Goal: Task Accomplishment & Management: Use online tool/utility

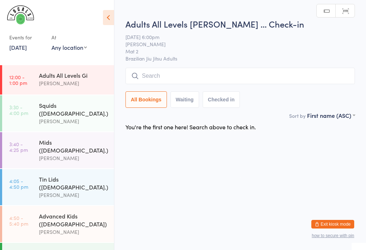
scroll to position [99, 0]
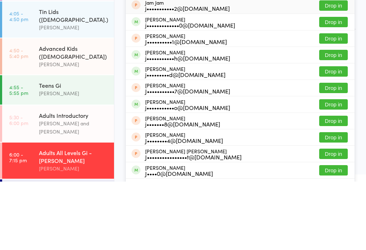
type input "[PERSON_NAME]"
click at [338, 85] on button "Drop in" at bounding box center [334, 90] width 29 height 10
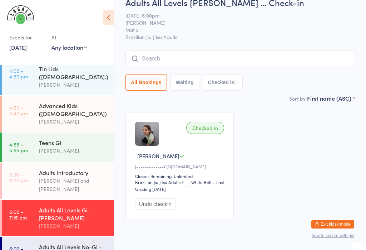
scroll to position [37, 0]
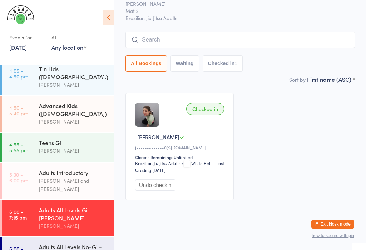
click at [177, 31] on input "search" at bounding box center [241, 39] width 230 height 16
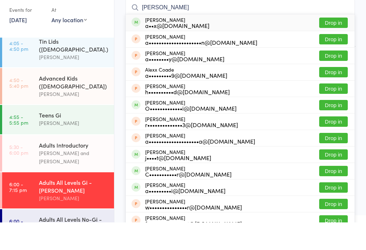
type input "[PERSON_NAME]"
click at [336, 45] on button "Drop in" at bounding box center [334, 50] width 29 height 10
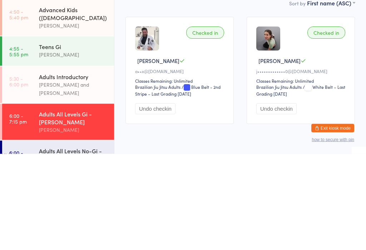
scroll to position [12, 0]
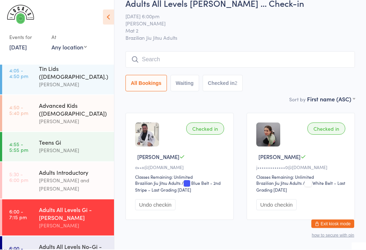
click at [229, 57] on input "search" at bounding box center [241, 60] width 230 height 16
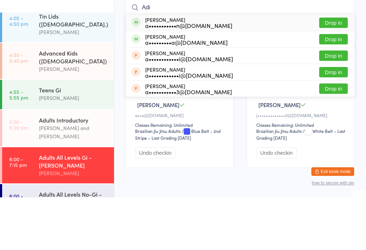
type input "Adi"
click at [340, 70] on button "Drop in" at bounding box center [334, 75] width 29 height 10
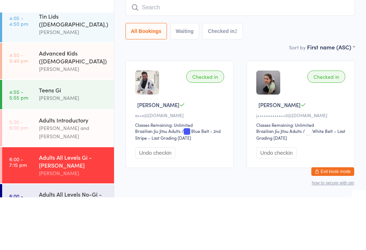
scroll to position [37, 0]
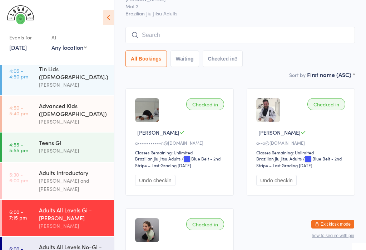
click at [172, 30] on input "search" at bounding box center [241, 35] width 230 height 16
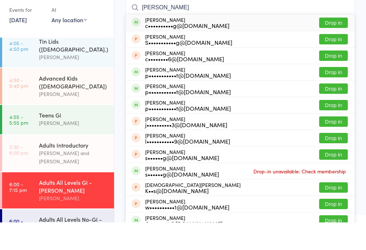
type input "[PERSON_NAME]"
click at [340, 45] on button "Drop in" at bounding box center [334, 50] width 29 height 10
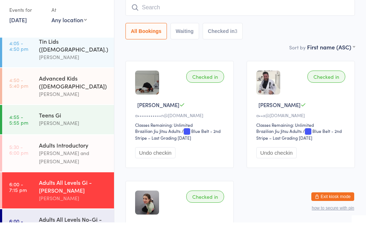
scroll to position [65, 0]
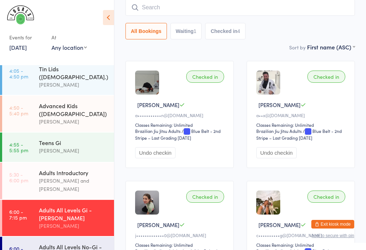
click at [209, 180] on div "Checked in Adi M a•••••••••••n@[DOMAIN_NAME] Classes Remaining: Unlimited Brazi…" at bounding box center [240, 234] width 243 height 360
click at [233, 185] on div "Checked in Adi M a•••••••••••n@[DOMAIN_NAME] Classes Remaining: Unlimited Brazi…" at bounding box center [240, 234] width 243 height 360
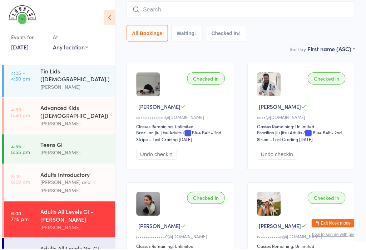
scroll to position [65, 0]
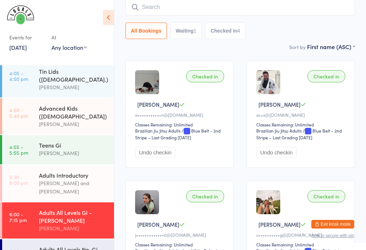
click at [267, 214] on img at bounding box center [269, 202] width 24 height 24
click at [266, 208] on img at bounding box center [269, 202] width 24 height 24
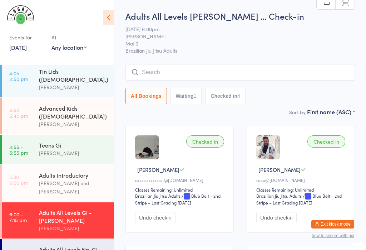
click at [163, 72] on input "search" at bounding box center [241, 72] width 230 height 16
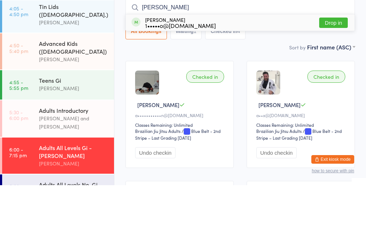
type input "[PERSON_NAME]"
click at [338, 82] on button "Drop in" at bounding box center [334, 87] width 29 height 10
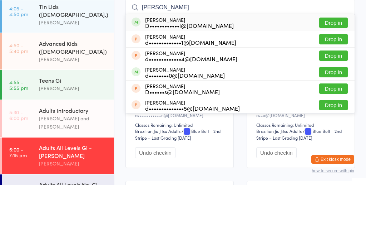
type input "[PERSON_NAME]"
click at [333, 82] on button "Drop in" at bounding box center [334, 87] width 29 height 10
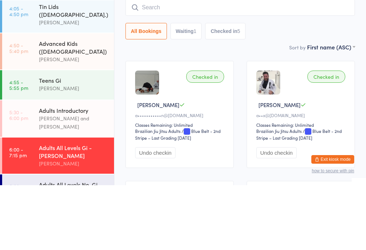
scroll to position [65, 0]
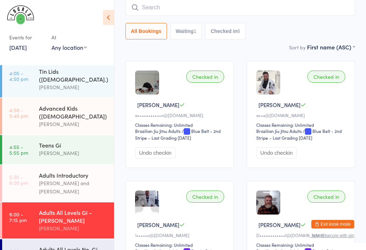
click at [269, 6] on input "search" at bounding box center [241, 7] width 230 height 16
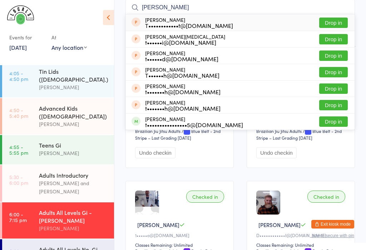
scroll to position [99, 0]
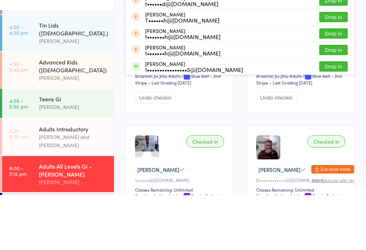
type input "[PERSON_NAME]"
click at [335, 116] on button "Drop in" at bounding box center [334, 121] width 29 height 10
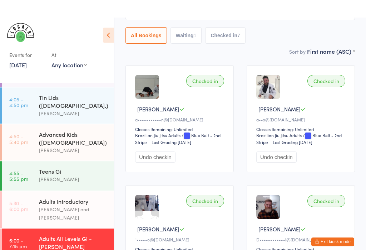
scroll to position [0, 0]
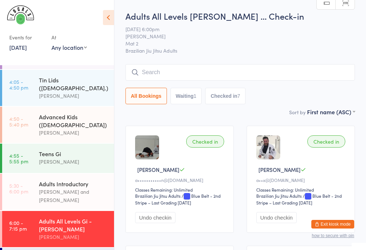
click at [199, 73] on input "search" at bounding box center [241, 72] width 230 height 16
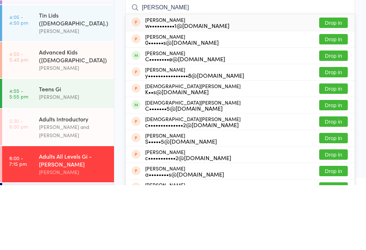
type input "[PERSON_NAME]"
click at [340, 115] on button "Drop in" at bounding box center [334, 120] width 29 height 10
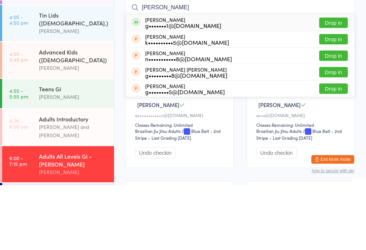
type input "[PERSON_NAME]"
click at [336, 82] on button "Drop in" at bounding box center [334, 87] width 29 height 10
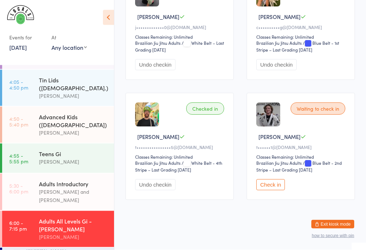
scroll to position [516, 0]
click at [269, 190] on button "Check in" at bounding box center [271, 184] width 29 height 11
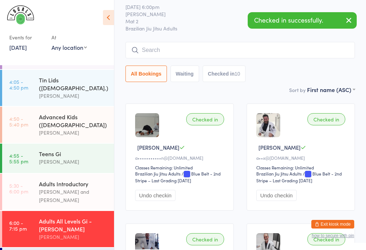
scroll to position [0, 0]
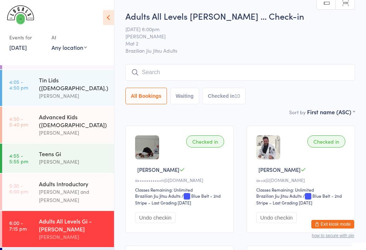
click at [171, 74] on input "search" at bounding box center [241, 72] width 230 height 16
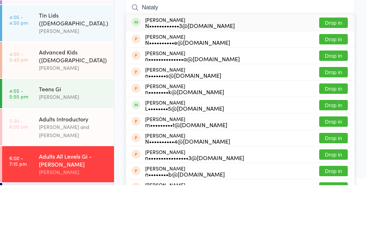
type input "Nataly"
click at [315, 79] on div "[PERSON_NAME] N••••••••••••3@[DOMAIN_NAME] Drop in" at bounding box center [240, 87] width 229 height 16
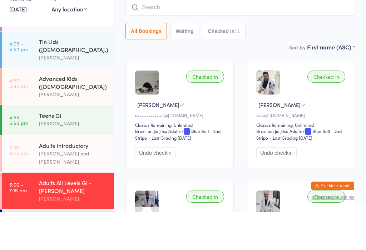
scroll to position [27, 0]
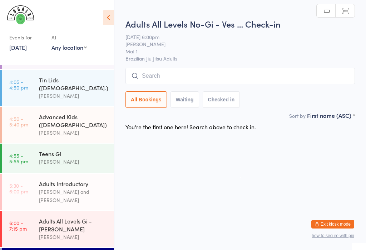
click at [156, 69] on input "search" at bounding box center [241, 76] width 230 height 16
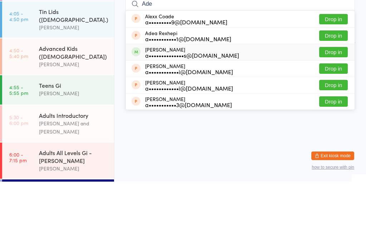
type input "Ade"
click at [154, 121] on div "a••••••••••••••s@[DOMAIN_NAME]" at bounding box center [192, 124] width 94 height 6
